Goal: Transaction & Acquisition: Purchase product/service

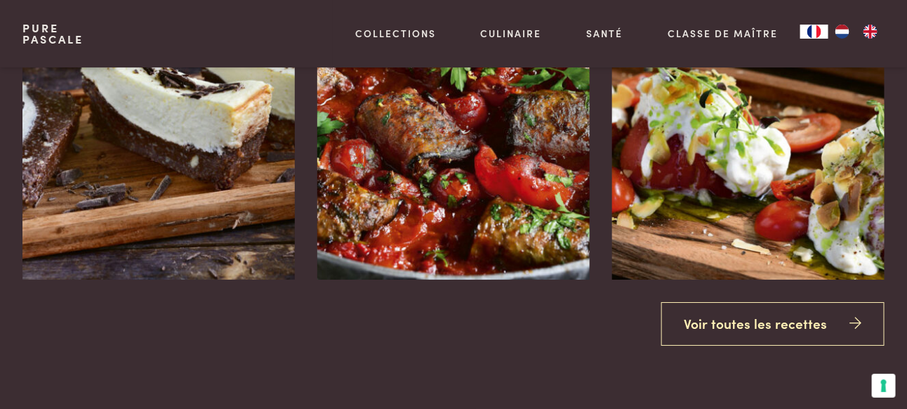
scroll to position [1531, 0]
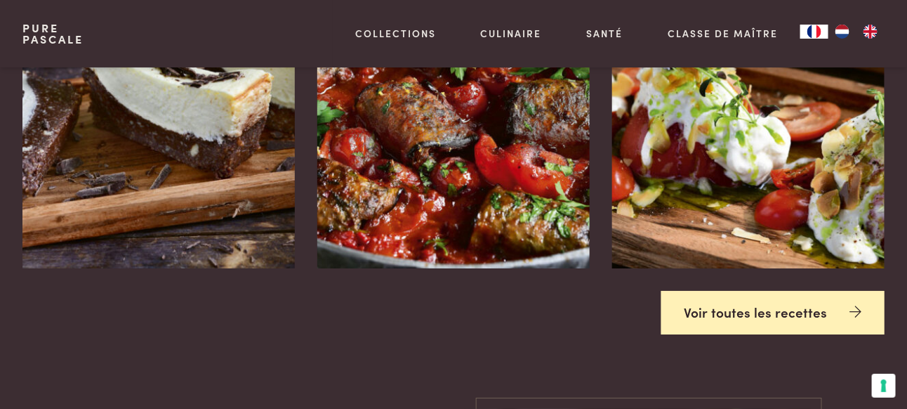
click at [727, 310] on link "Voir toutes les recettes" at bounding box center [773, 313] width 224 height 44
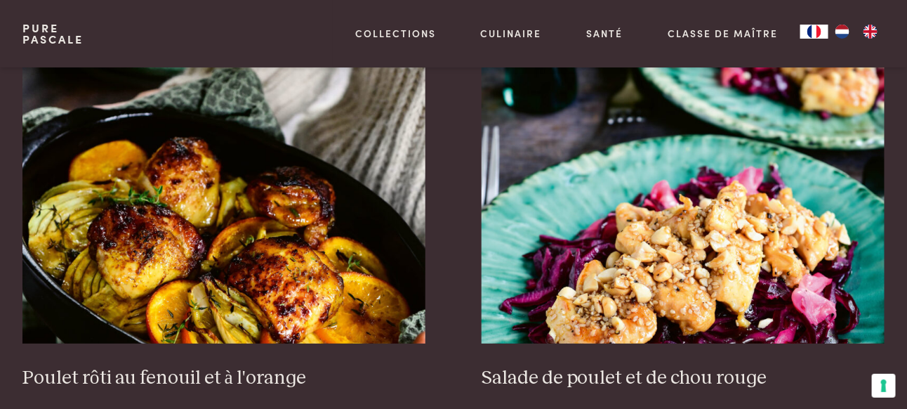
scroll to position [1681, 0]
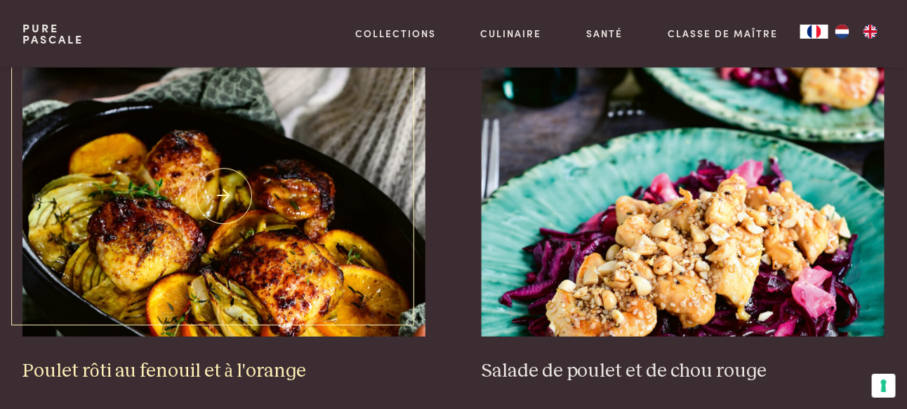
click at [255, 243] on img at bounding box center [223, 195] width 403 height 281
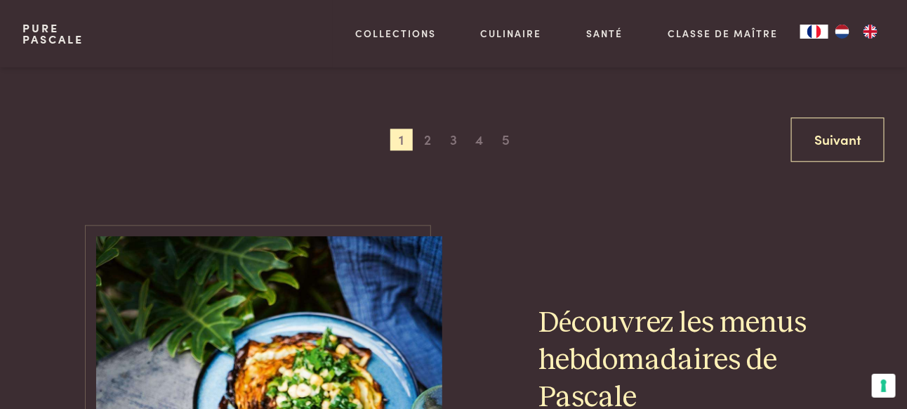
scroll to position [2809, 0]
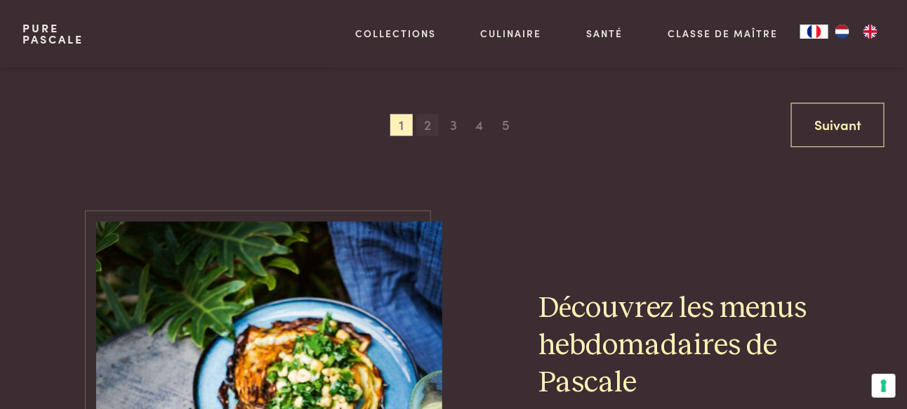
click at [423, 114] on span "2" at bounding box center [427, 125] width 22 height 22
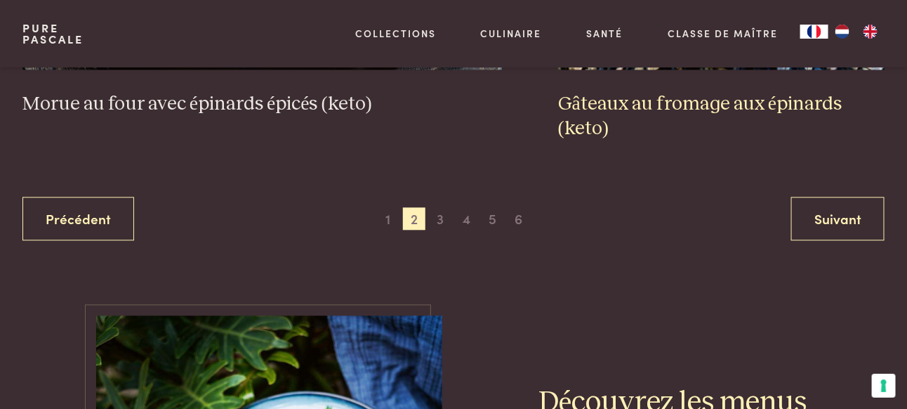
scroll to position [2746, 0]
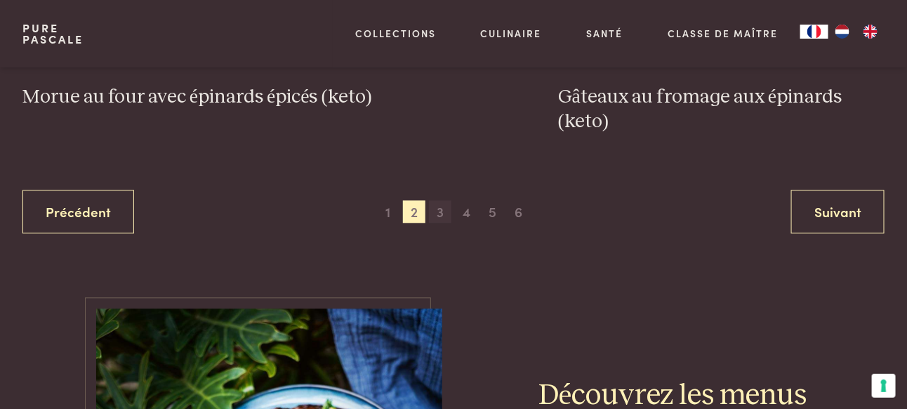
click at [446, 206] on span "3" at bounding box center [440, 211] width 22 height 22
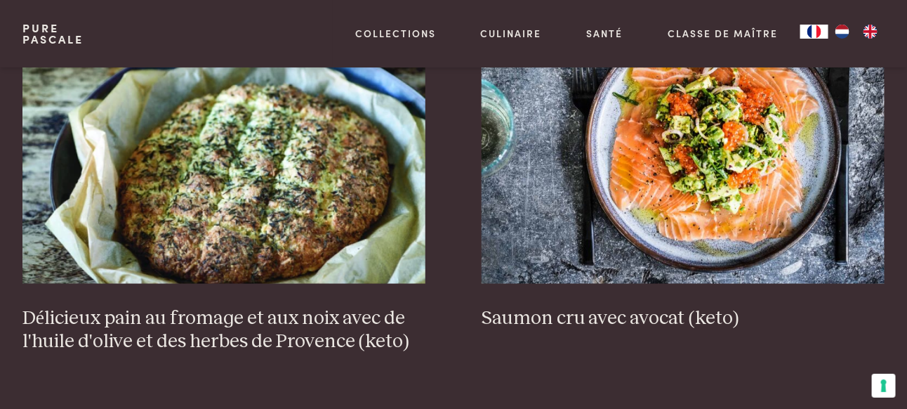
scroll to position [543, 0]
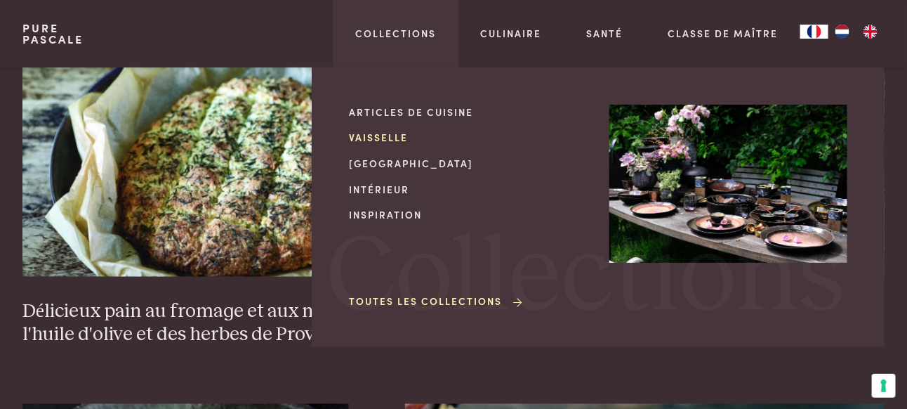
click at [388, 135] on link "Vaisselle" at bounding box center [468, 137] width 238 height 15
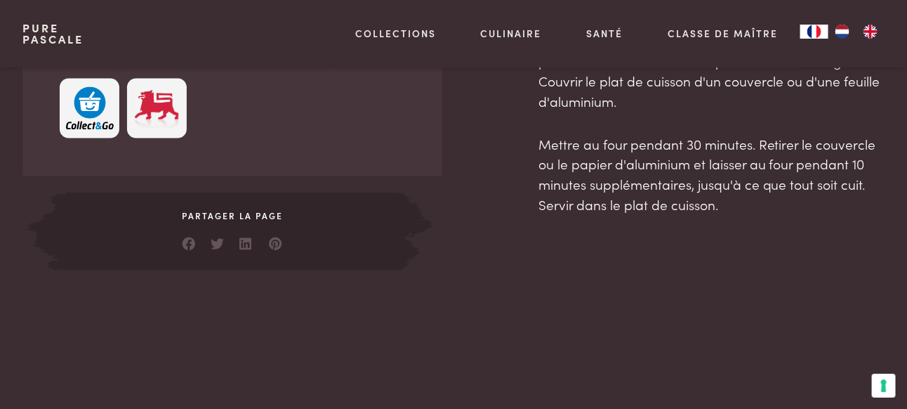
scroll to position [658, 0]
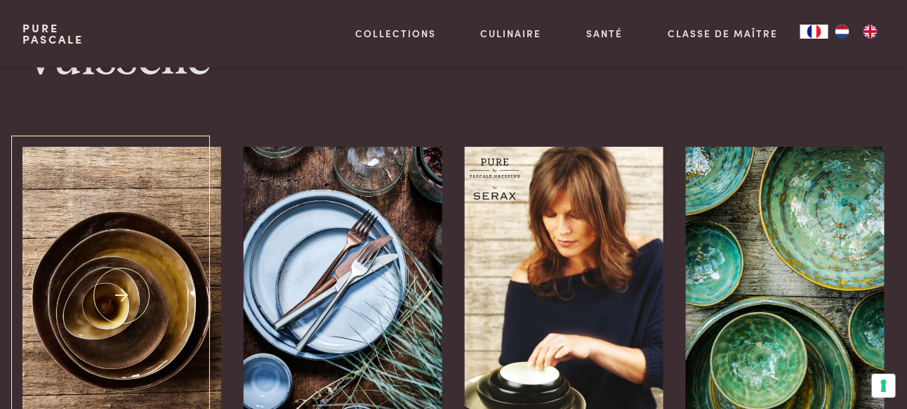
scroll to position [70, 0]
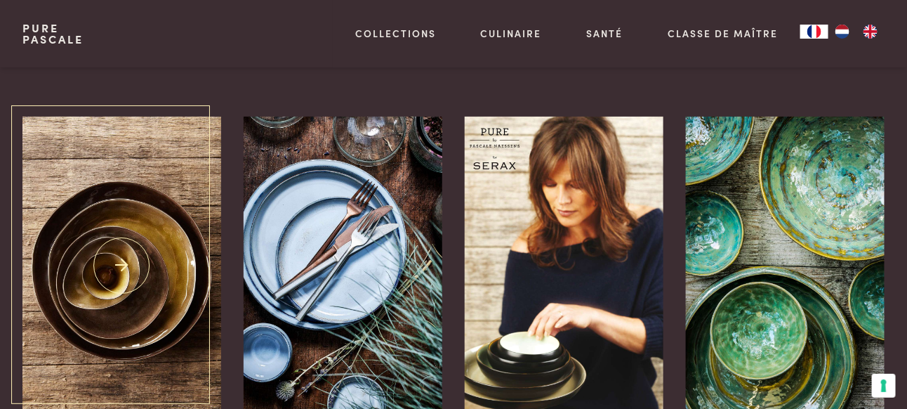
click at [122, 251] on img at bounding box center [121, 266] width 199 height 298
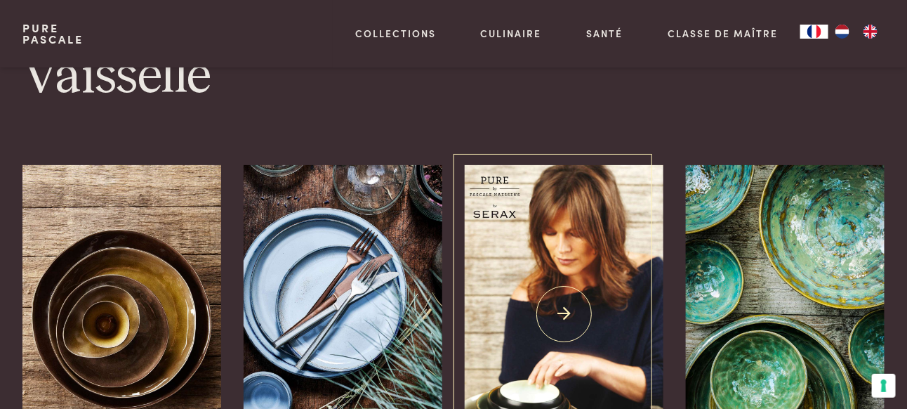
scroll to position [0, 0]
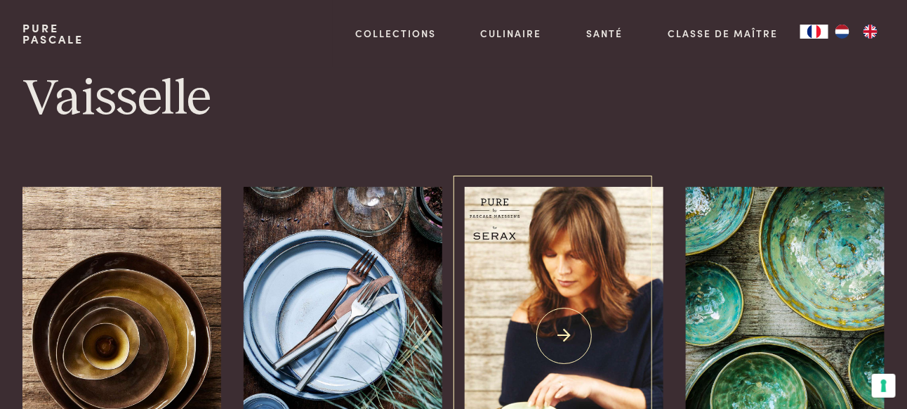
click at [578, 337] on img at bounding box center [564, 336] width 199 height 298
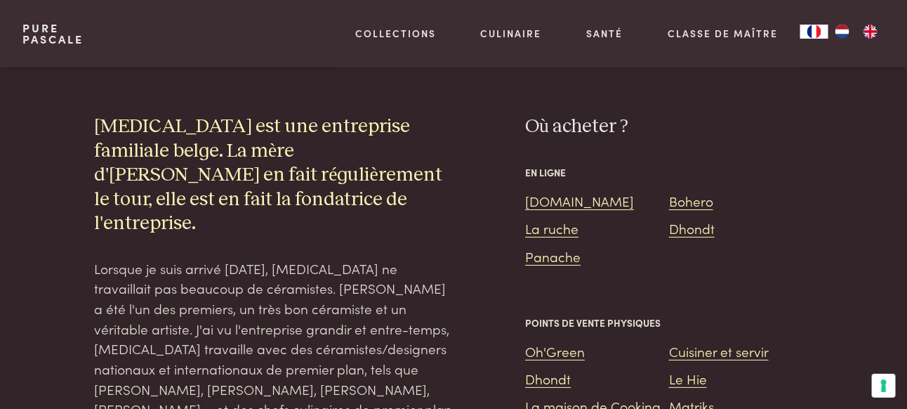
scroll to position [1448, 0]
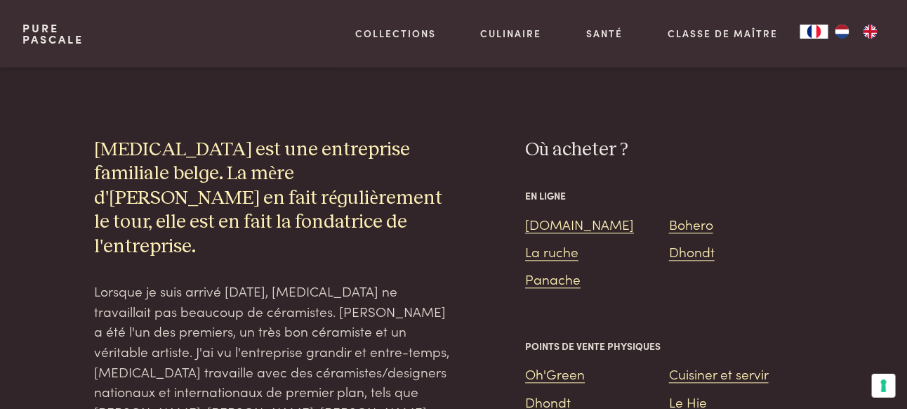
scroll to position [913, 0]
